Goal: Information Seeking & Learning: Learn about a topic

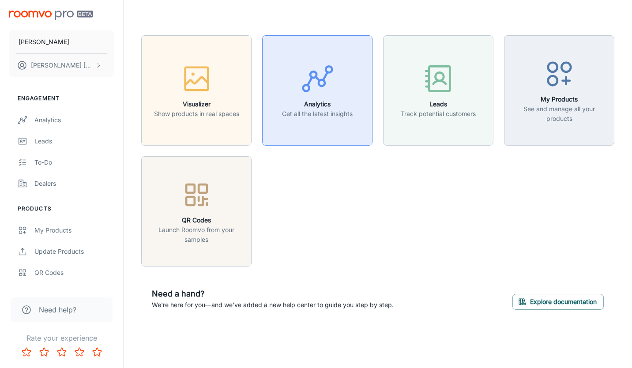
click at [331, 112] on p "Get all the latest insights" at bounding box center [317, 114] width 71 height 10
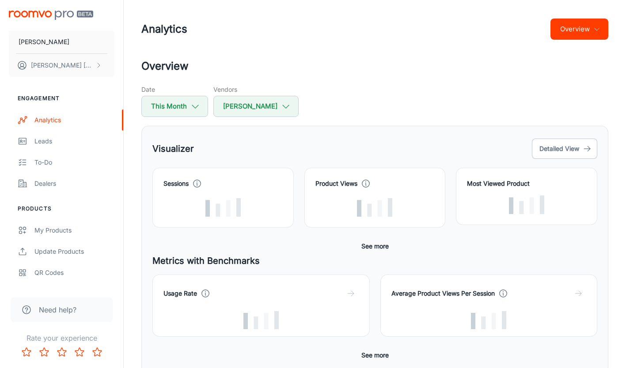
click at [573, 38] on button "Overview" at bounding box center [579, 29] width 58 height 21
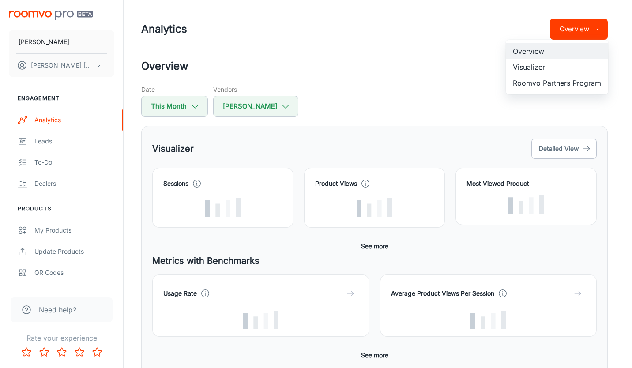
click at [548, 69] on li "Visualizer" at bounding box center [557, 67] width 102 height 16
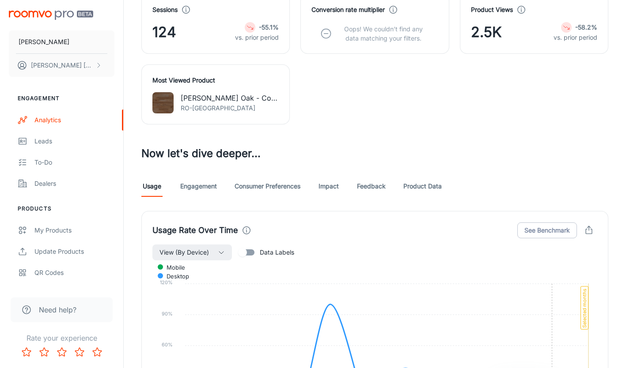
scroll to position [342, 0]
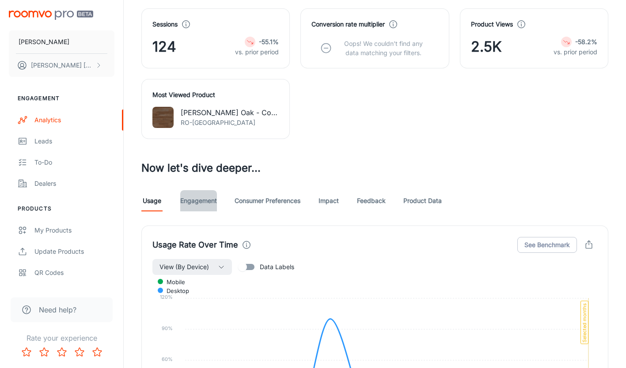
click at [194, 205] on link "Engagement" at bounding box center [198, 200] width 37 height 21
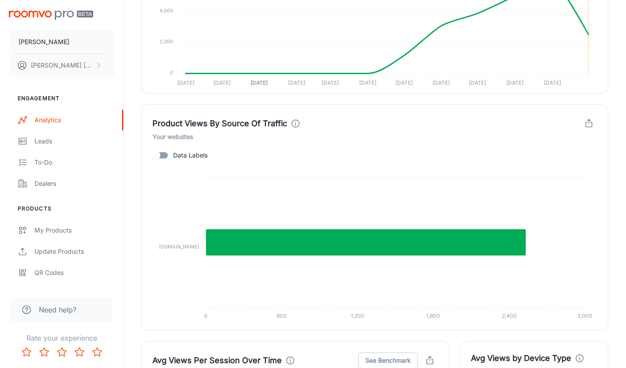
scroll to position [426, 0]
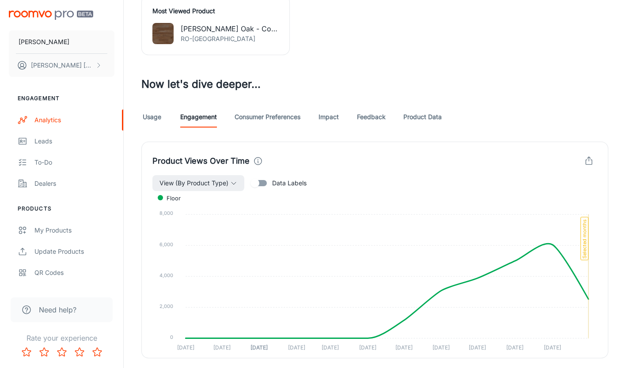
click at [289, 122] on link "Consumer Preferences" at bounding box center [267, 116] width 66 height 21
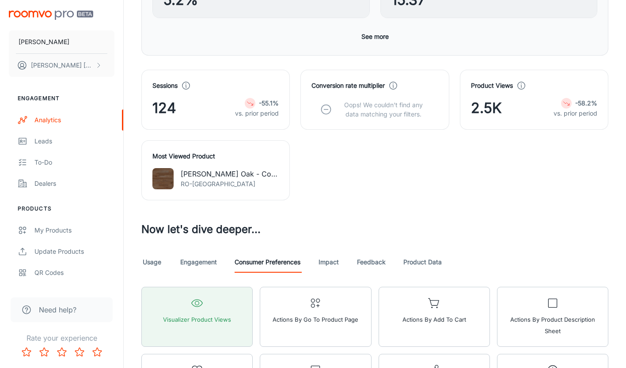
scroll to position [309, 0]
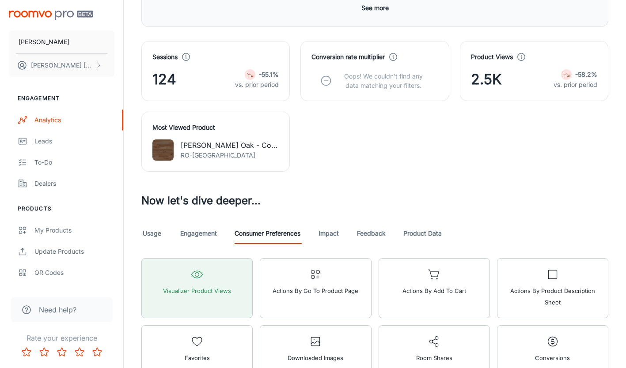
click at [329, 233] on link "Impact" at bounding box center [328, 233] width 21 height 21
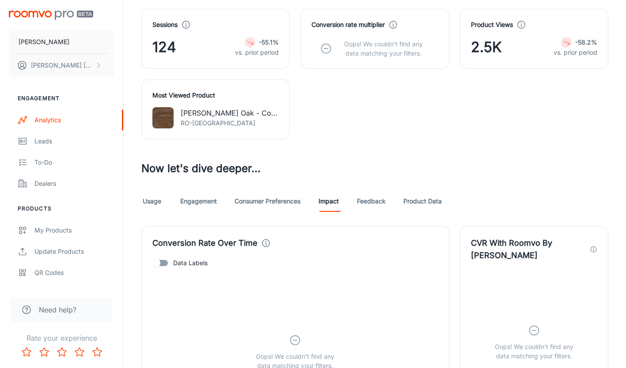
scroll to position [353, 0]
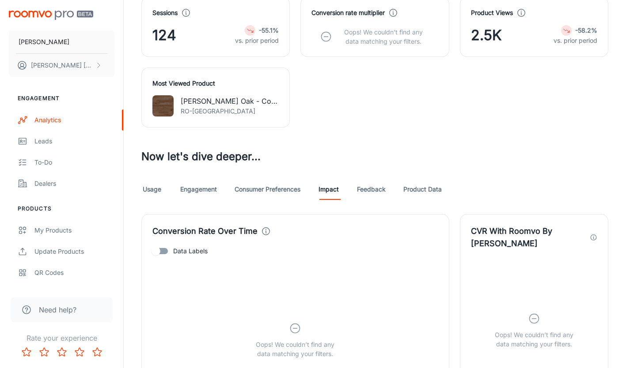
click at [373, 189] on link "Feedback" at bounding box center [371, 189] width 29 height 21
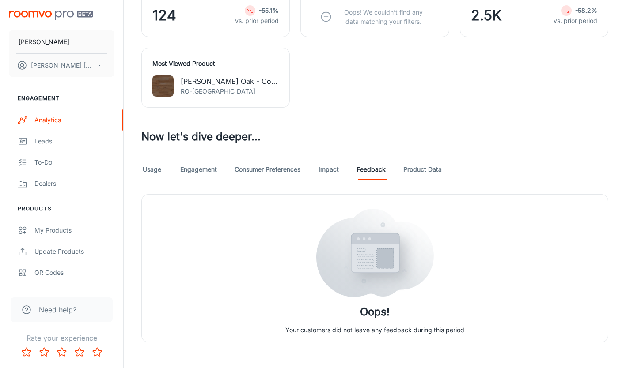
scroll to position [383, 0]
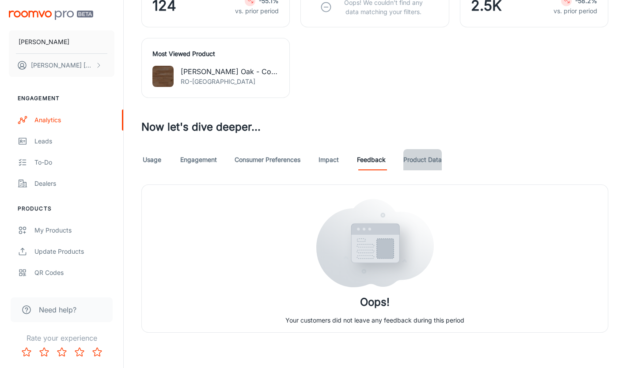
click at [430, 162] on link "Product Data" at bounding box center [422, 159] width 38 height 21
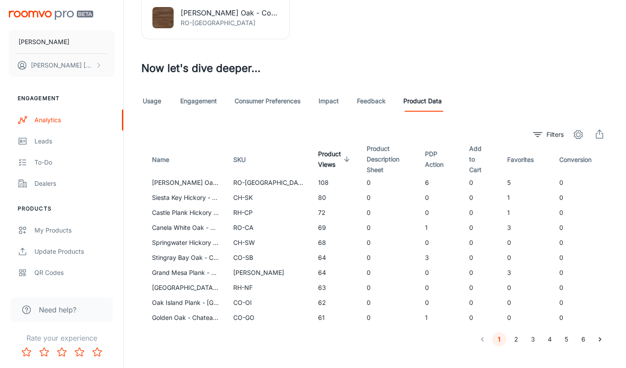
scroll to position [397, 0]
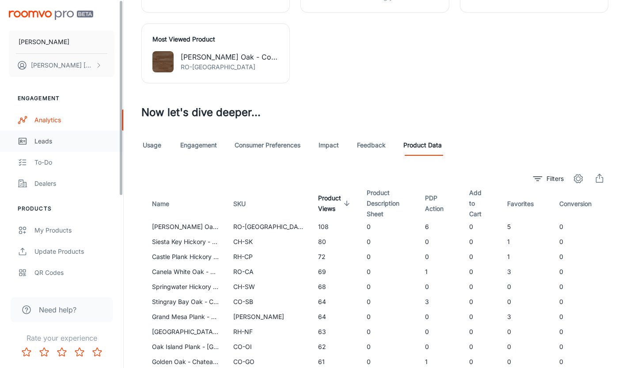
click at [38, 144] on div "Leads" at bounding box center [74, 141] width 80 height 10
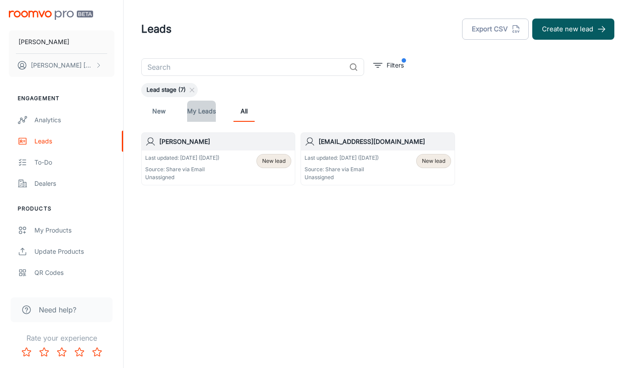
click at [198, 114] on link "My Leads" at bounding box center [201, 111] width 29 height 21
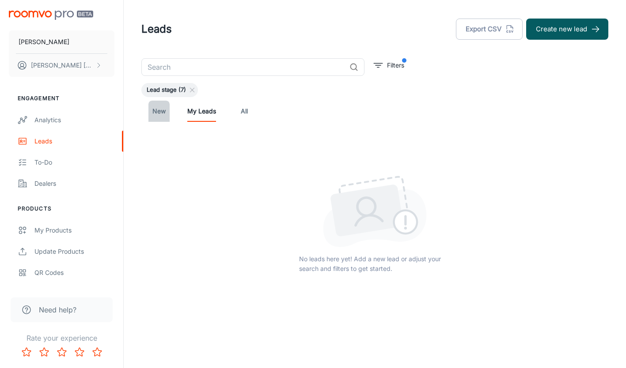
click at [166, 115] on link "New" at bounding box center [158, 111] width 21 height 21
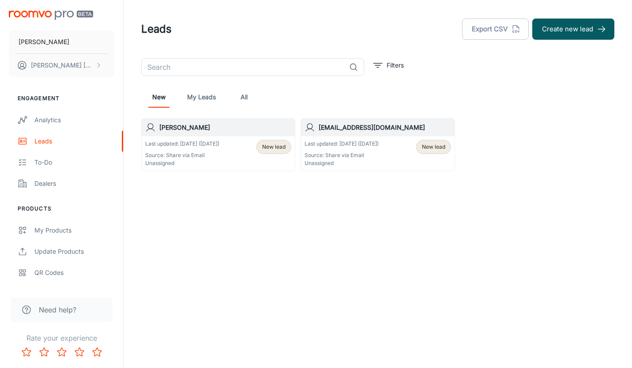
click at [200, 133] on div "[PERSON_NAME]" at bounding box center [218, 128] width 153 height 18
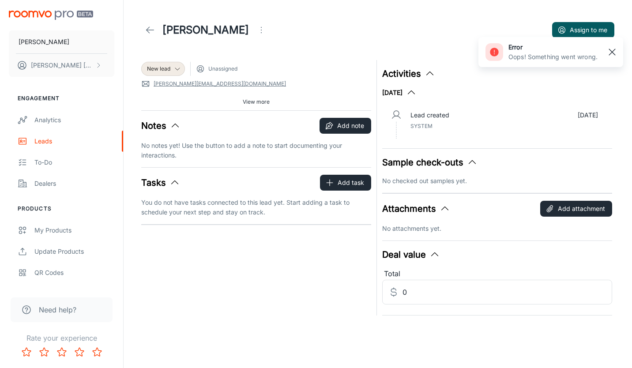
click at [613, 50] on rect "button" at bounding box center [612, 52] width 11 height 11
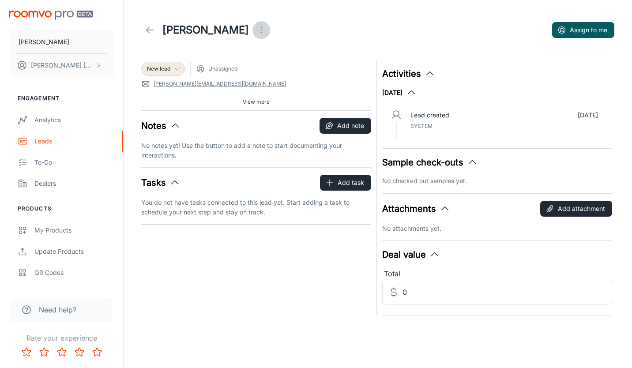
click at [256, 29] on icon "Open menu" at bounding box center [261, 30] width 11 height 11
click at [49, 118] on div at bounding box center [316, 184] width 632 height 368
click at [51, 121] on div "Analytics" at bounding box center [74, 120] width 80 height 10
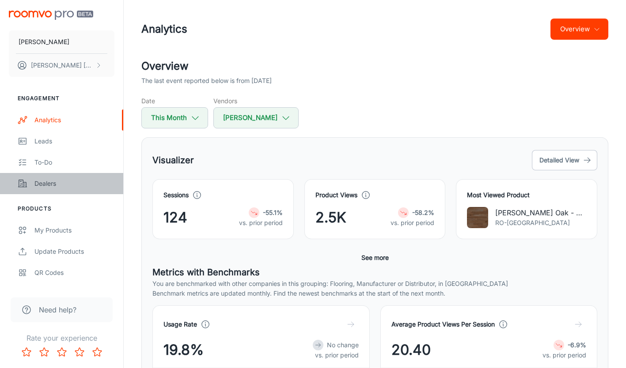
click at [59, 182] on div "Dealers" at bounding box center [74, 184] width 80 height 10
